Goal: Task Accomplishment & Management: Use online tool/utility

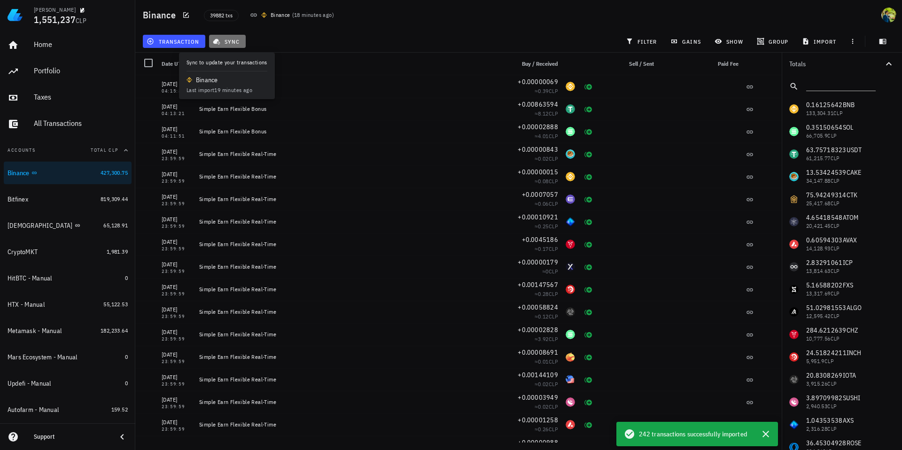
click at [235, 43] on span "sync" at bounding box center [227, 42] width 25 height 8
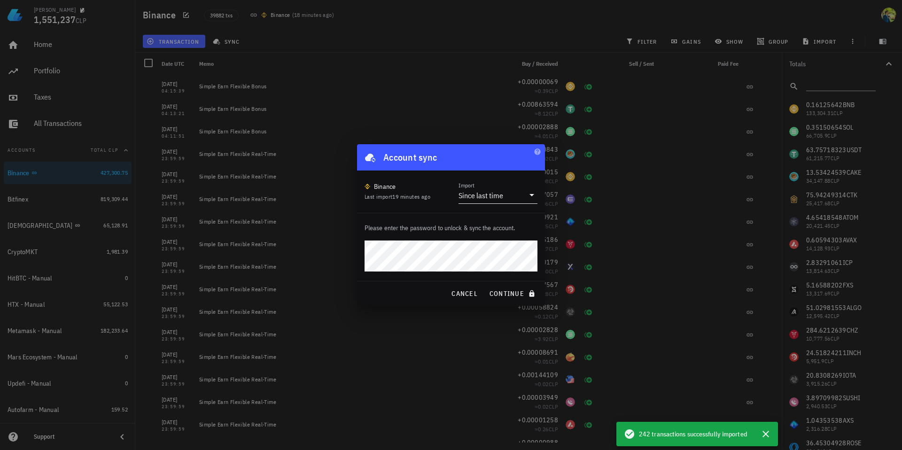
click at [491, 194] on div "Since last time" at bounding box center [481, 195] width 45 height 9
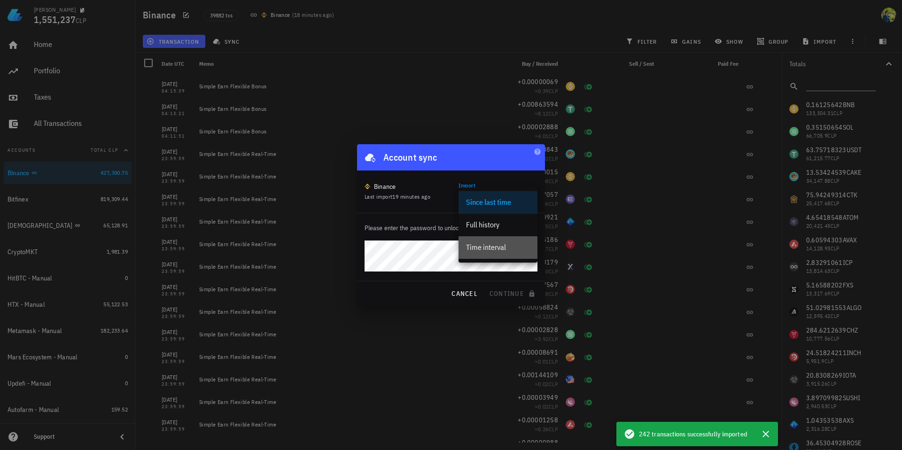
click at [493, 244] on div "Time interval" at bounding box center [498, 247] width 64 height 9
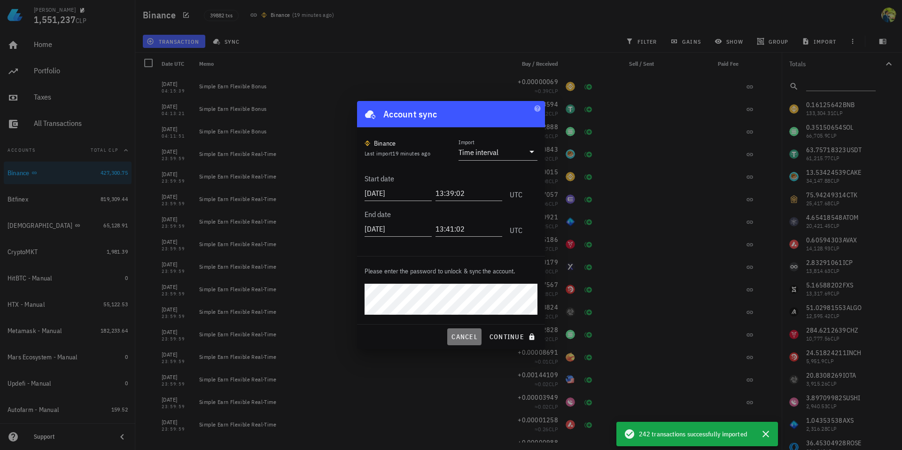
click at [459, 336] on span "cancel" at bounding box center [464, 337] width 27 height 8
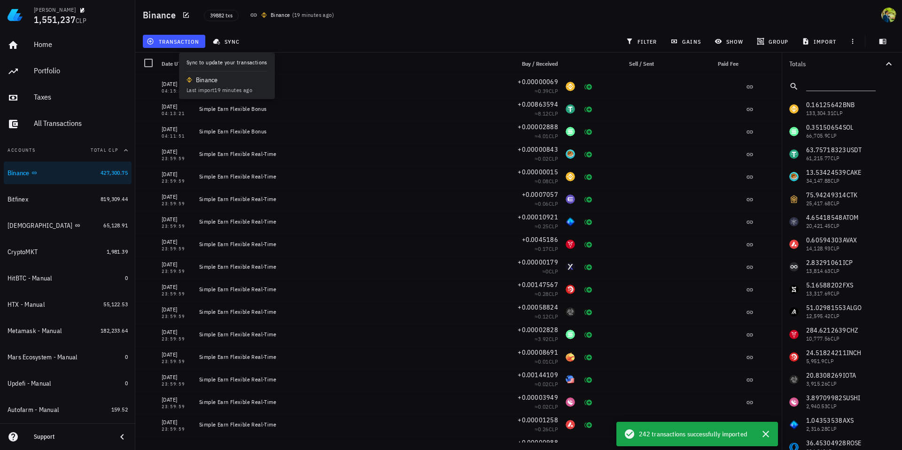
click at [381, 40] on div "transaction sync filter gains show group import" at bounding box center [518, 41] width 755 height 23
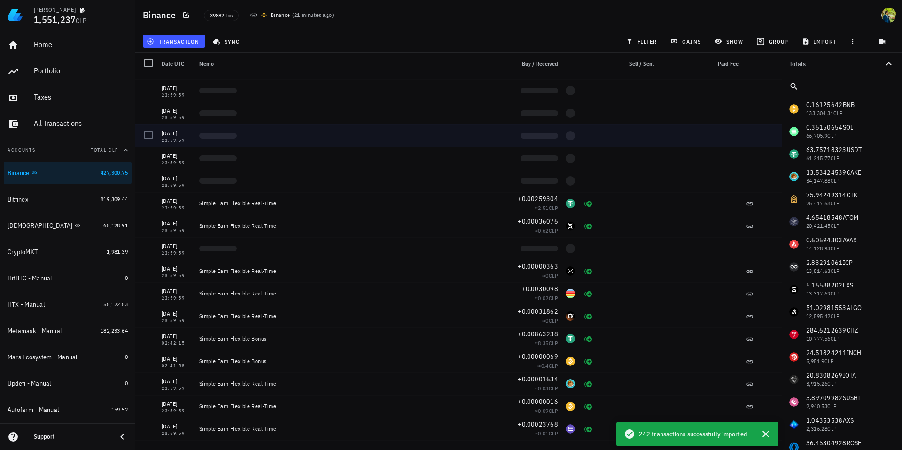
scroll to position [5206, 0]
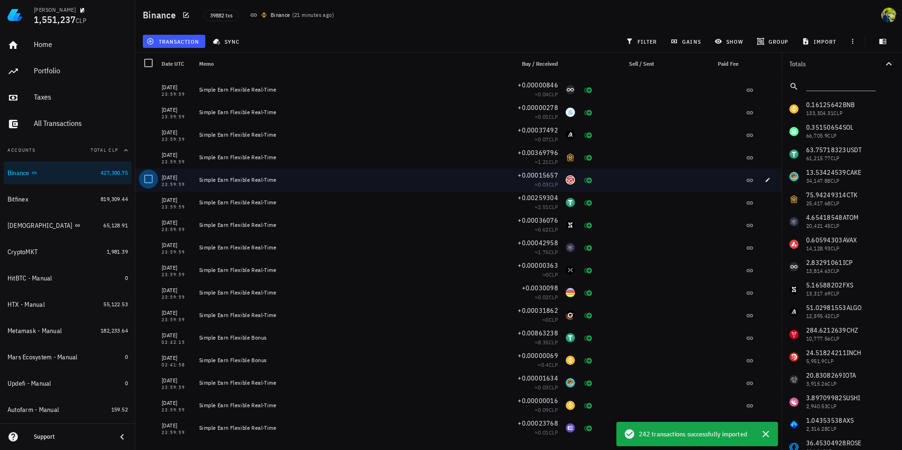
click at [149, 179] on div at bounding box center [148, 179] width 16 height 16
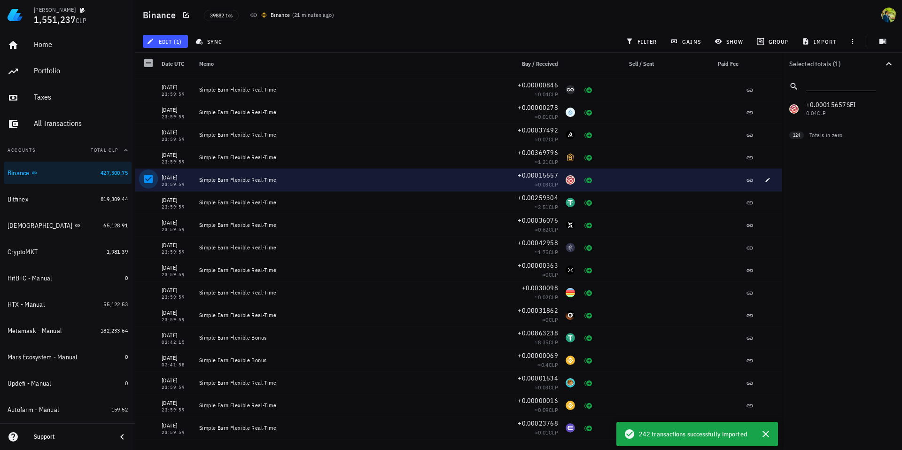
click at [146, 183] on div at bounding box center [148, 179] width 16 height 16
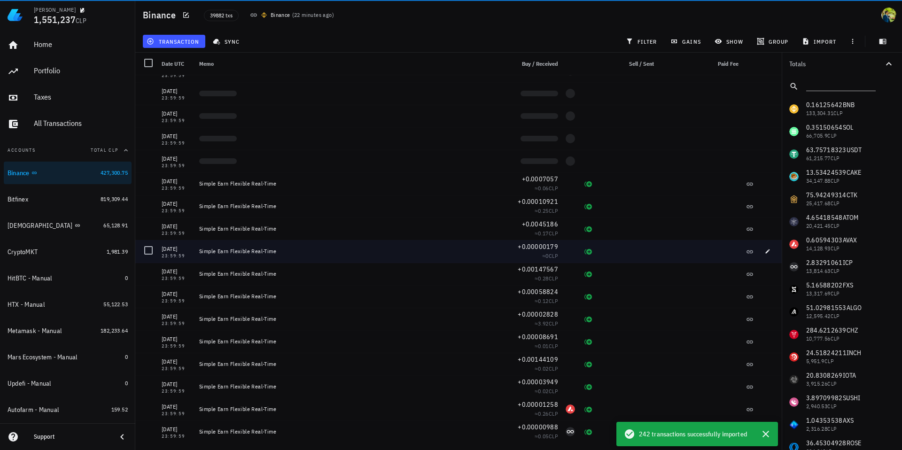
scroll to position [0, 0]
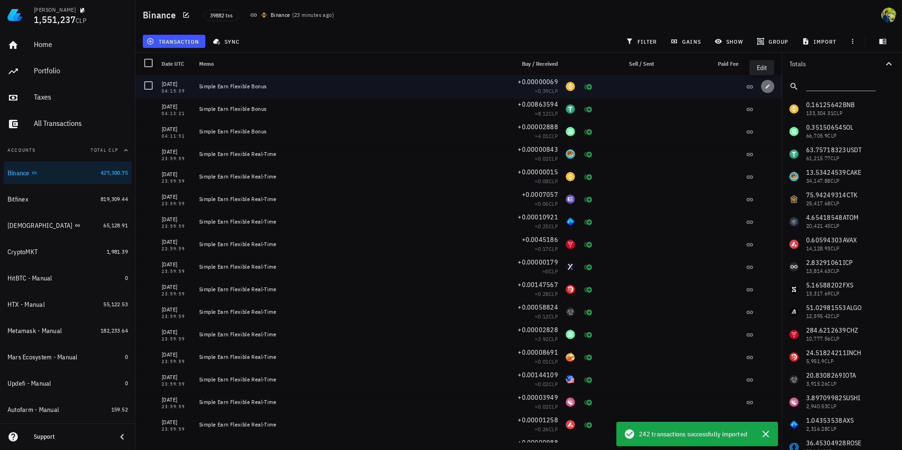
click at [766, 86] on icon "button" at bounding box center [768, 86] width 4 height 4
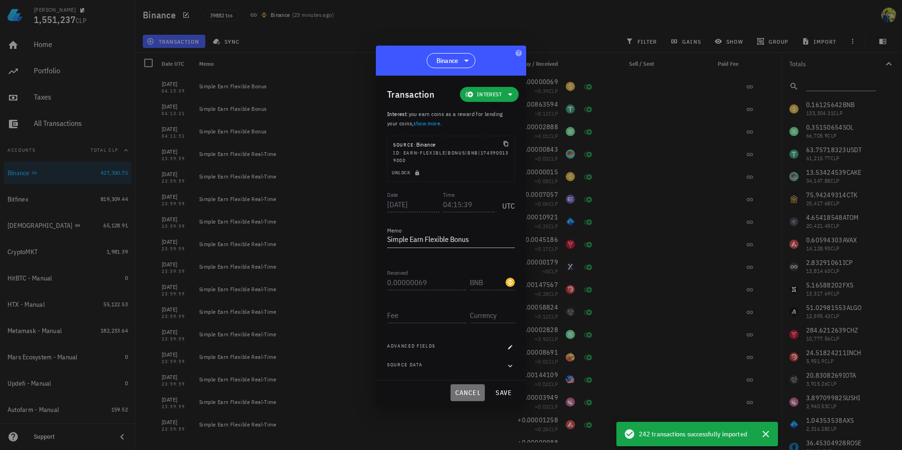
click at [470, 394] on span "cancel" at bounding box center [467, 393] width 27 height 8
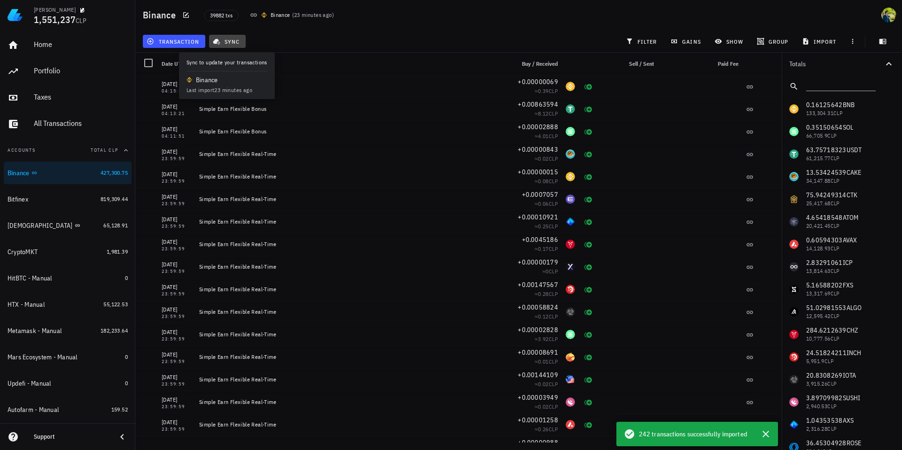
click at [228, 41] on span "sync" at bounding box center [227, 42] width 25 height 8
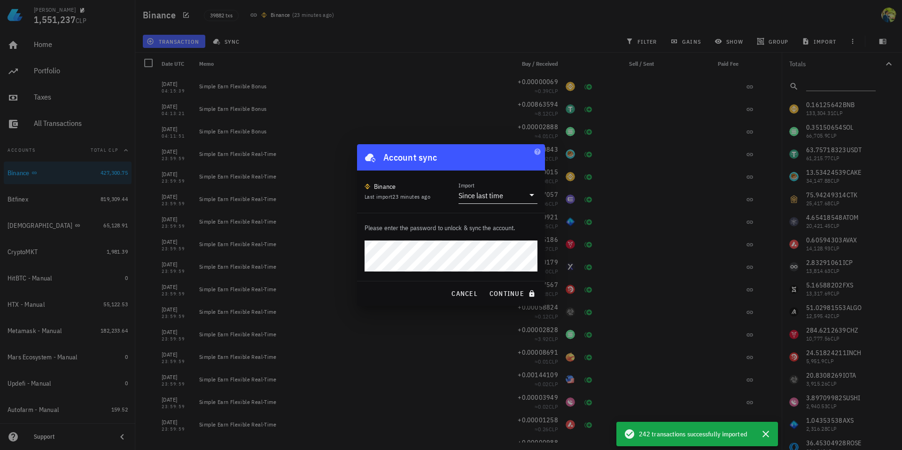
click at [484, 197] on div "Since last time" at bounding box center [481, 195] width 45 height 9
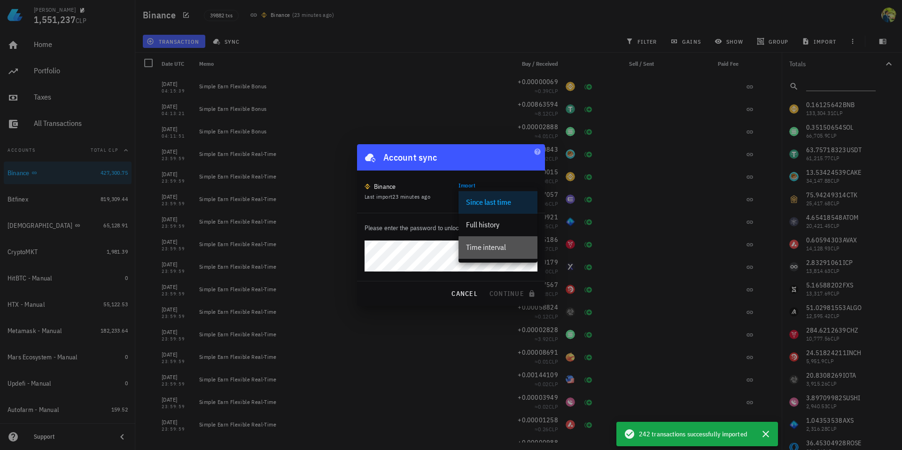
click at [490, 244] on div "Time interval" at bounding box center [498, 247] width 64 height 9
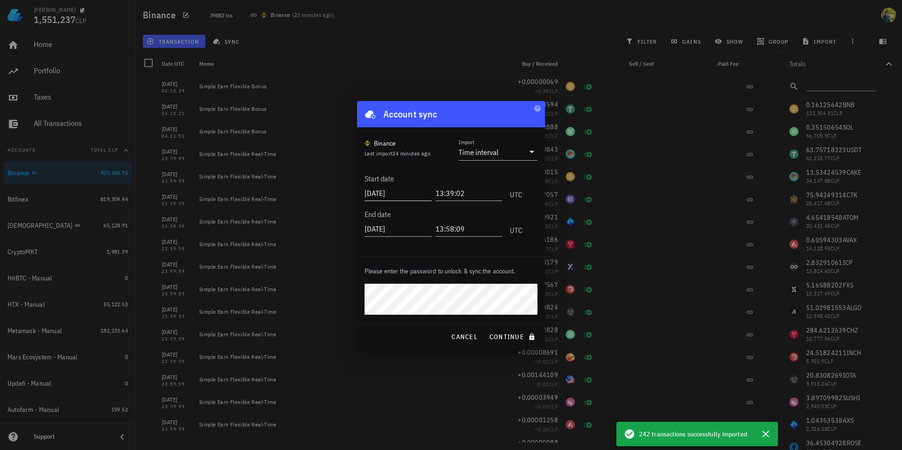
click at [407, 190] on input "[DATE]" at bounding box center [398, 193] width 67 height 15
click at [400, 193] on input "[DATE]" at bounding box center [399, 193] width 69 height 15
type input "[DATE]"
click at [441, 191] on input "13:39:02" at bounding box center [469, 193] width 65 height 15
click at [441, 191] on input "13:39:02" at bounding box center [467, 193] width 69 height 15
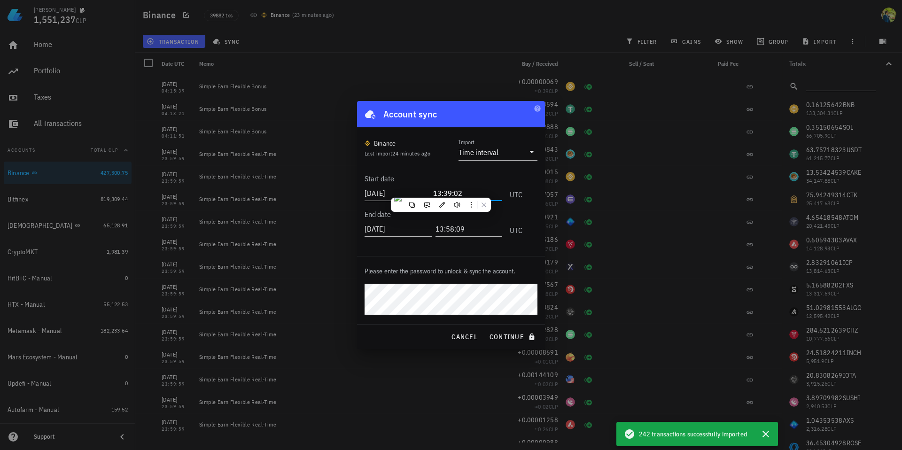
click at [436, 193] on input "13:39:02" at bounding box center [467, 193] width 69 height 15
type input "23:59:59"
click at [402, 226] on div "[DATE]" at bounding box center [400, 227] width 71 height 23
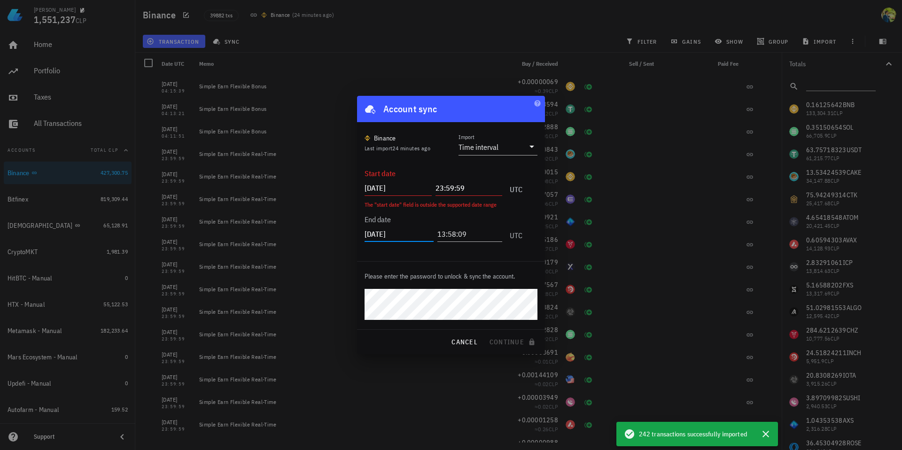
click at [390, 188] on input "[DATE]" at bounding box center [398, 187] width 67 height 15
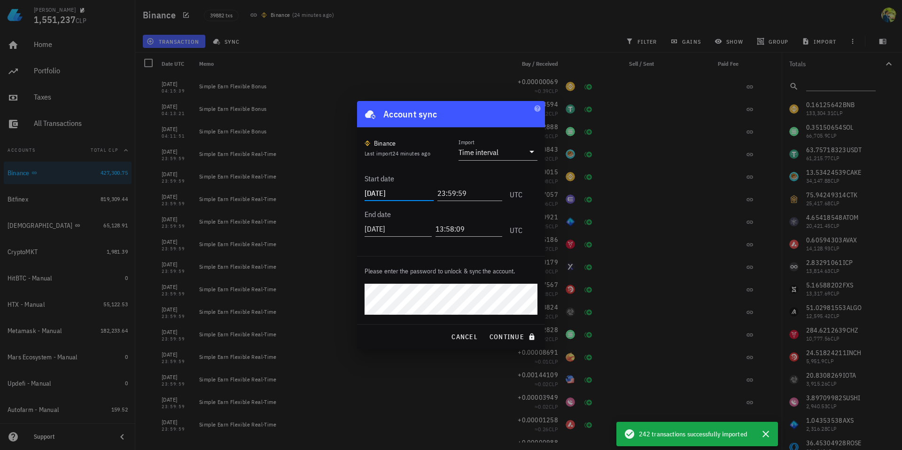
click at [404, 193] on input "[DATE]" at bounding box center [399, 193] width 69 height 15
type input "[DATE]"
click at [406, 221] on input "[DATE]" at bounding box center [398, 228] width 67 height 15
click at [391, 228] on input "[DATE]" at bounding box center [399, 228] width 69 height 15
type input "[DATE]"
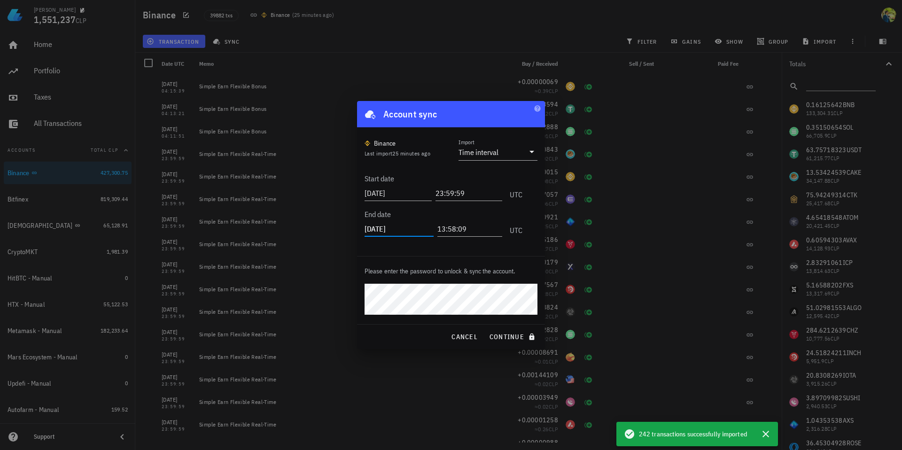
click at [404, 228] on input "[DATE]" at bounding box center [399, 228] width 69 height 15
drag, startPoint x: 436, startPoint y: 193, endPoint x: 475, endPoint y: 192, distance: 39.5
click at [475, 192] on input "23:59:59" at bounding box center [467, 193] width 69 height 15
click at [439, 230] on input "13:58:09" at bounding box center [468, 228] width 67 height 15
click at [439, 230] on input "13:58:09" at bounding box center [467, 228] width 69 height 15
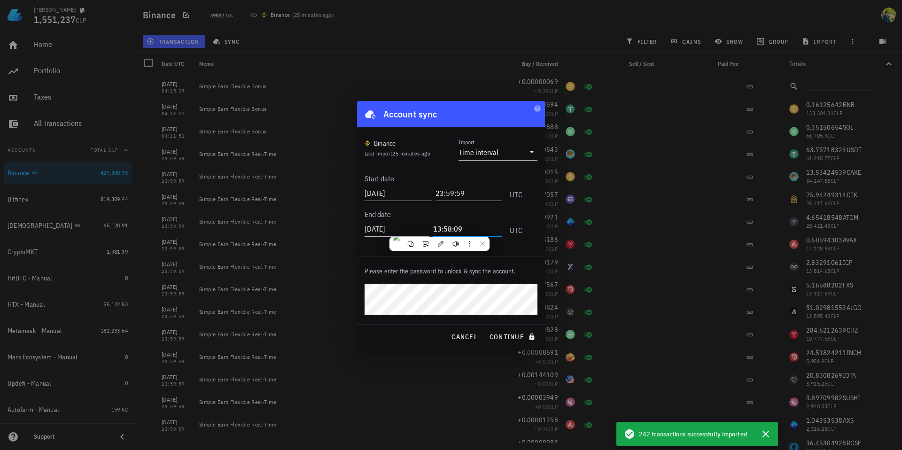
click at [435, 230] on input "13:58:09" at bounding box center [467, 228] width 69 height 15
click at [448, 226] on input "23:30:08" at bounding box center [467, 228] width 69 height 15
click at [456, 229] on input "23:59:00" at bounding box center [467, 228] width 69 height 15
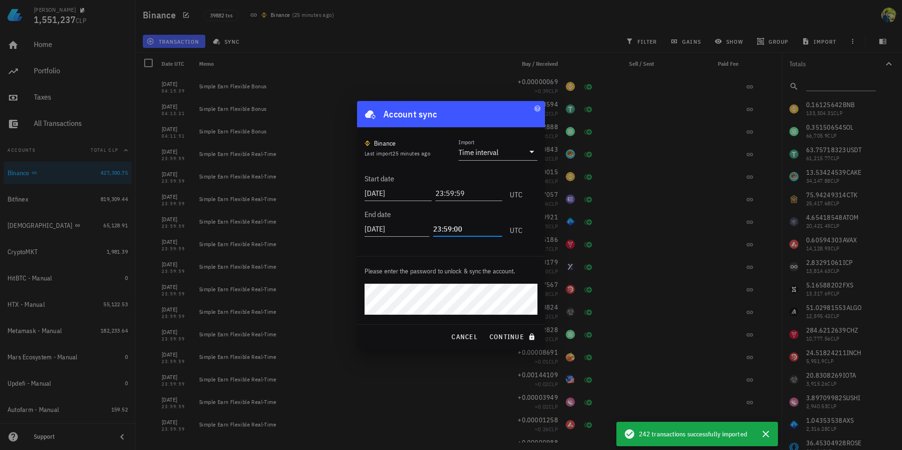
click at [456, 229] on input "23:59:00" at bounding box center [467, 228] width 69 height 15
type input "23:59:59"
click at [473, 247] on div "Binance Last import 25 minutes ago Import Time interval Start date [DATE] 23:59…" at bounding box center [451, 191] width 188 height 129
click at [499, 335] on span "continue" at bounding box center [513, 337] width 48 height 8
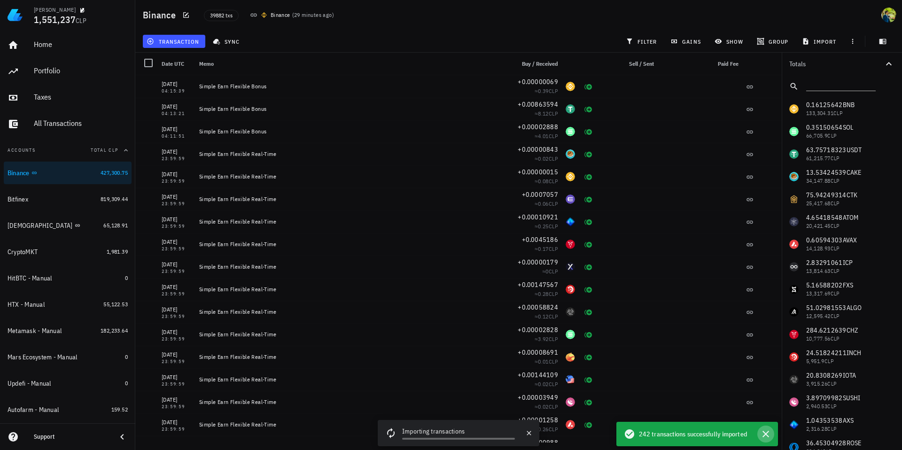
click at [765, 435] on icon "button" at bounding box center [765, 434] width 7 height 7
click at [766, 432] on icon "button" at bounding box center [765, 433] width 11 height 11
